Goal: Transaction & Acquisition: Purchase product/service

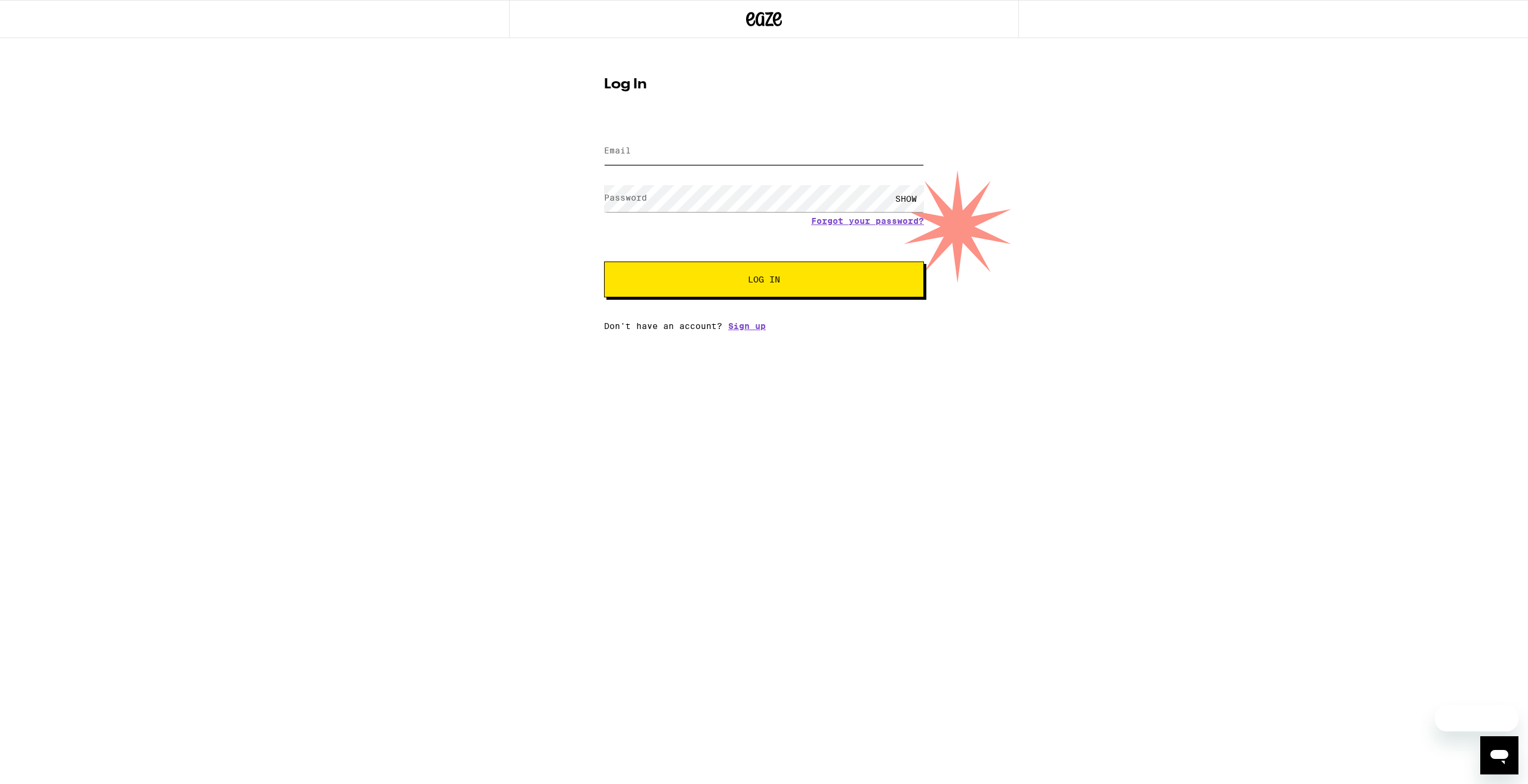
click at [659, 154] on input "Email" at bounding box center [764, 151] width 320 height 27
click at [646, 155] on input "Email" at bounding box center [764, 151] width 320 height 27
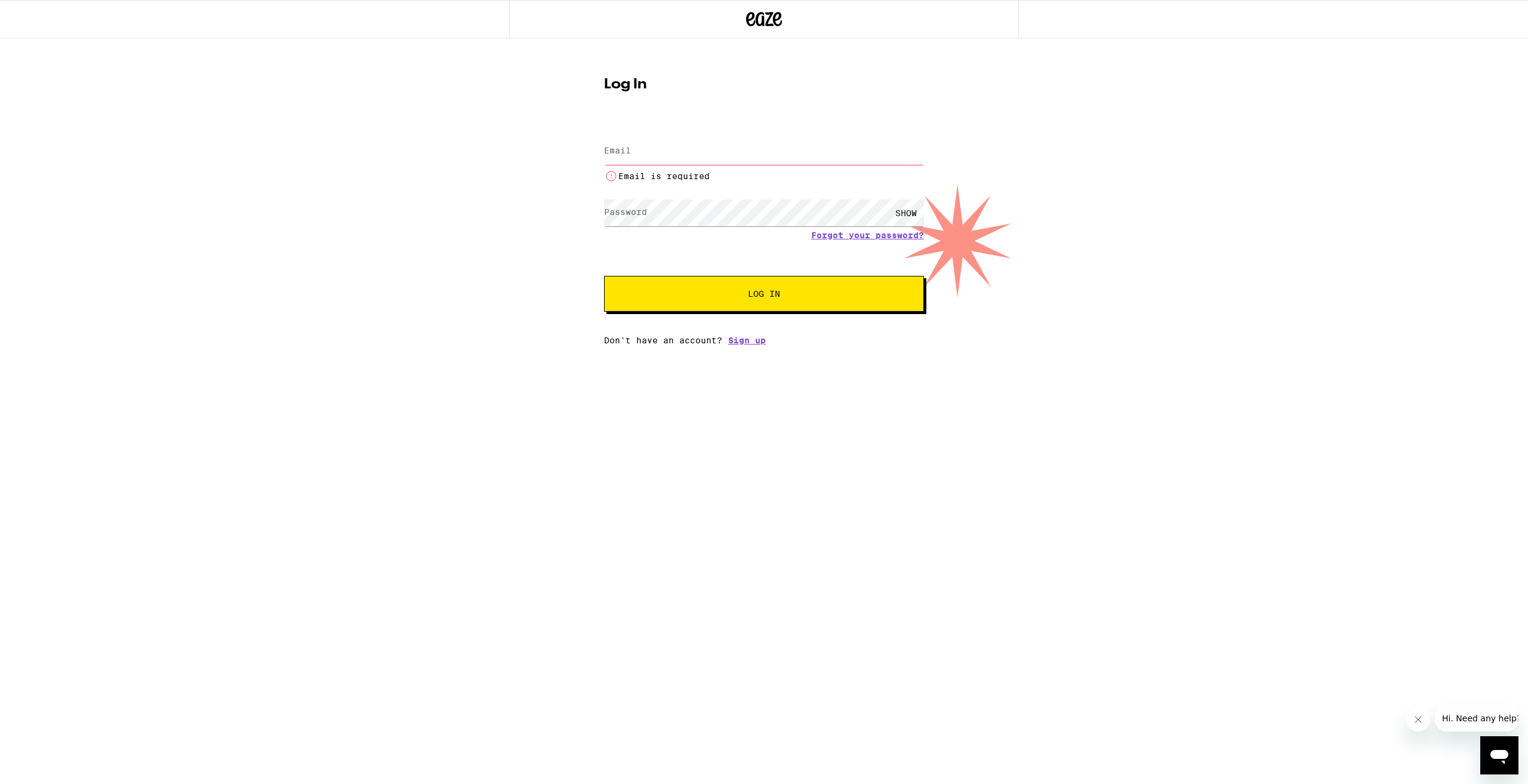
type input "[EMAIL_ADDRESS][DOMAIN_NAME]"
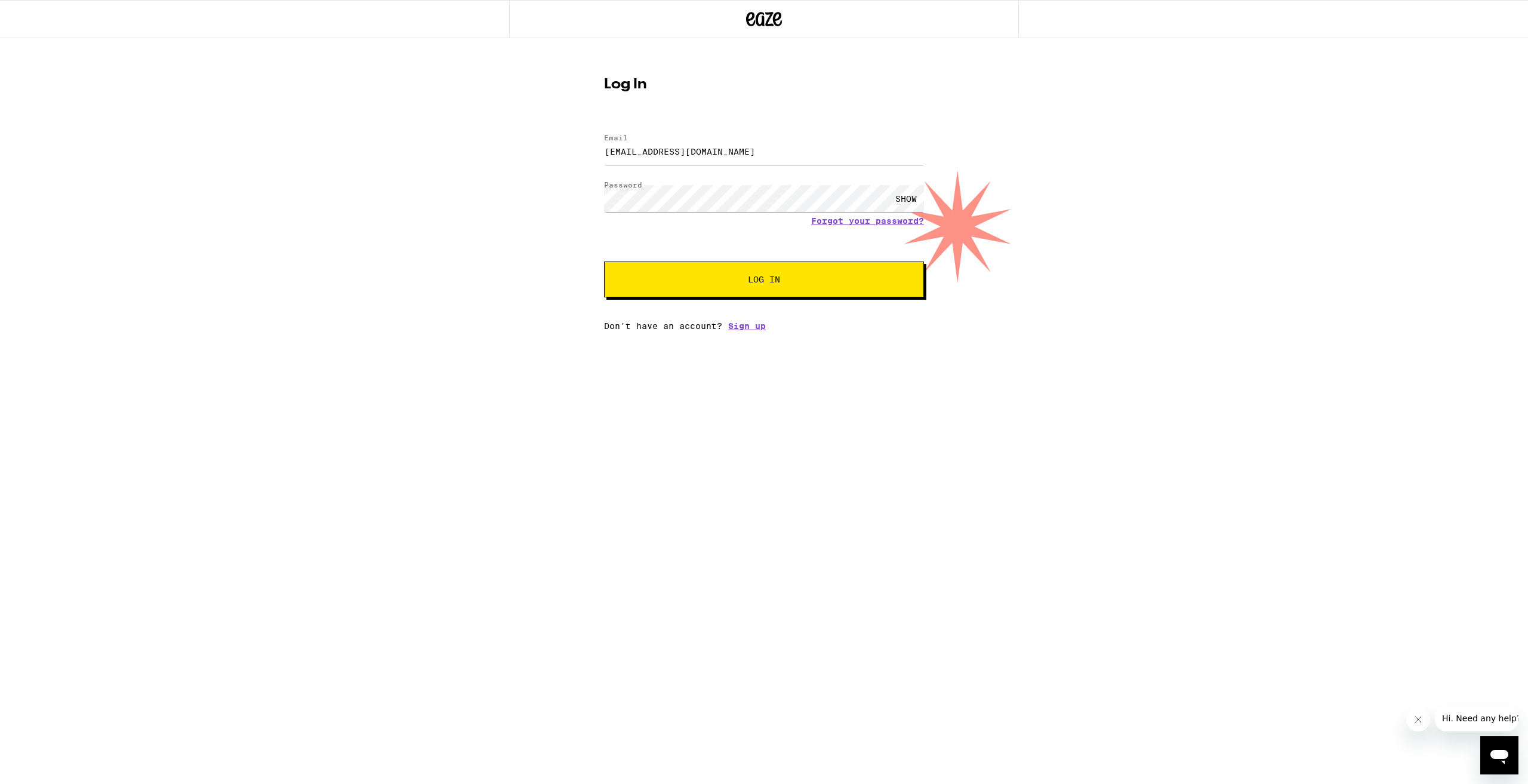
click at [710, 281] on span "Log In" at bounding box center [764, 279] width 223 height 8
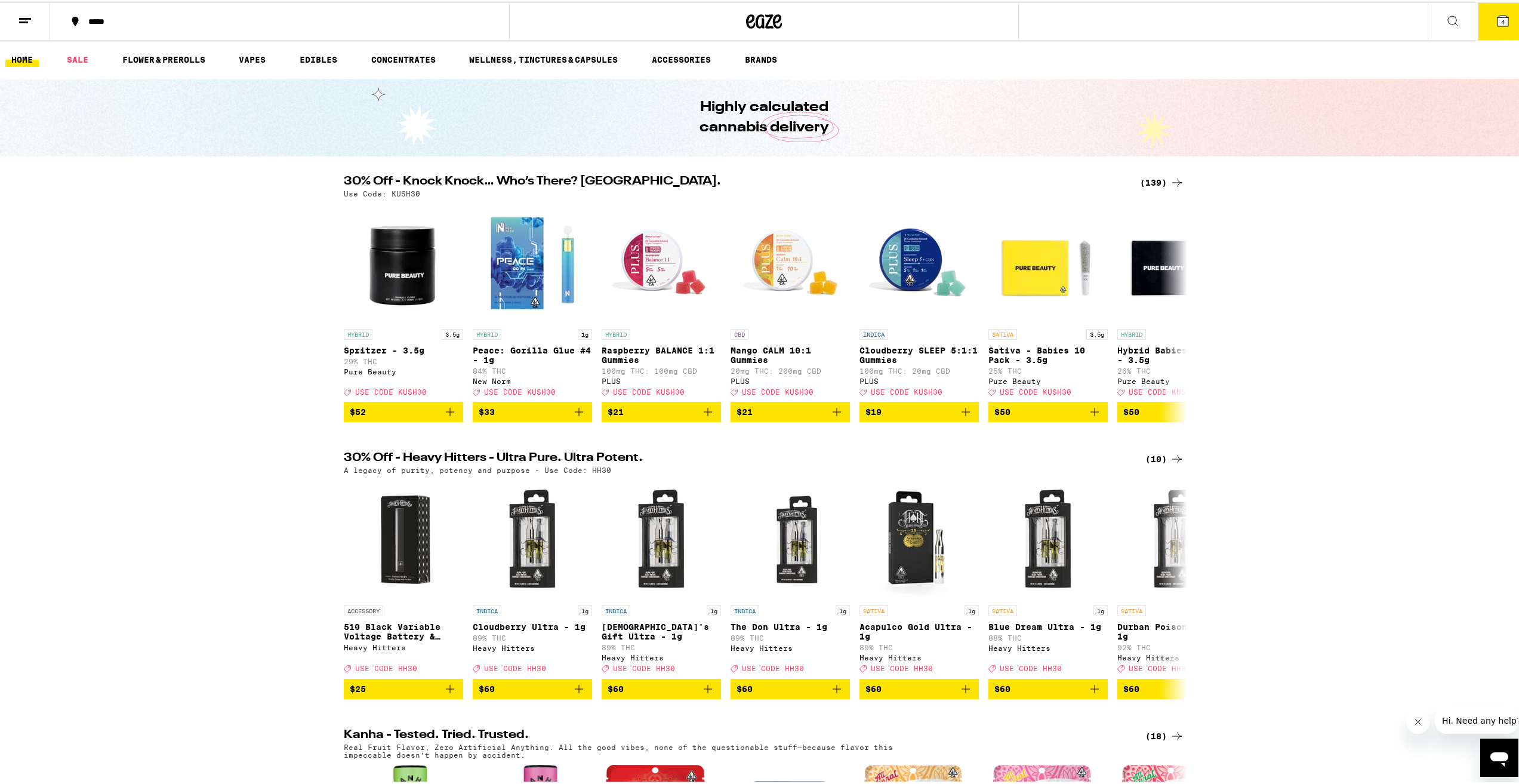
click at [1324, 470] on div "30% Off - Heavy Hitters - Ultra Pure. Ultra Potent. (10) A legacy of purity, po…" at bounding box center [764, 573] width 1528 height 247
